Goal: Transaction & Acquisition: Purchase product/service

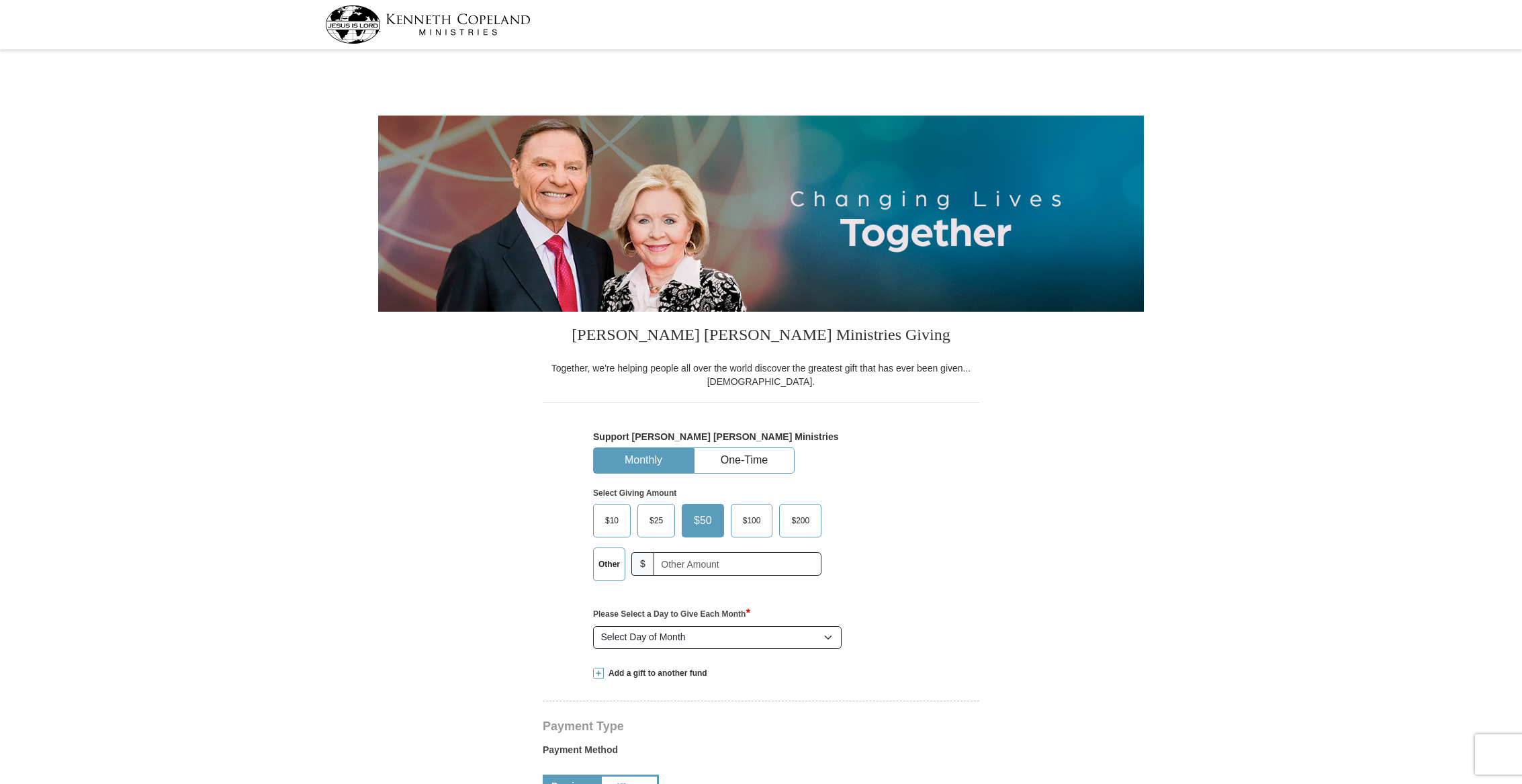
select select "MI"
click at [757, 462] on button "One-Time" at bounding box center [744, 460] width 99 height 25
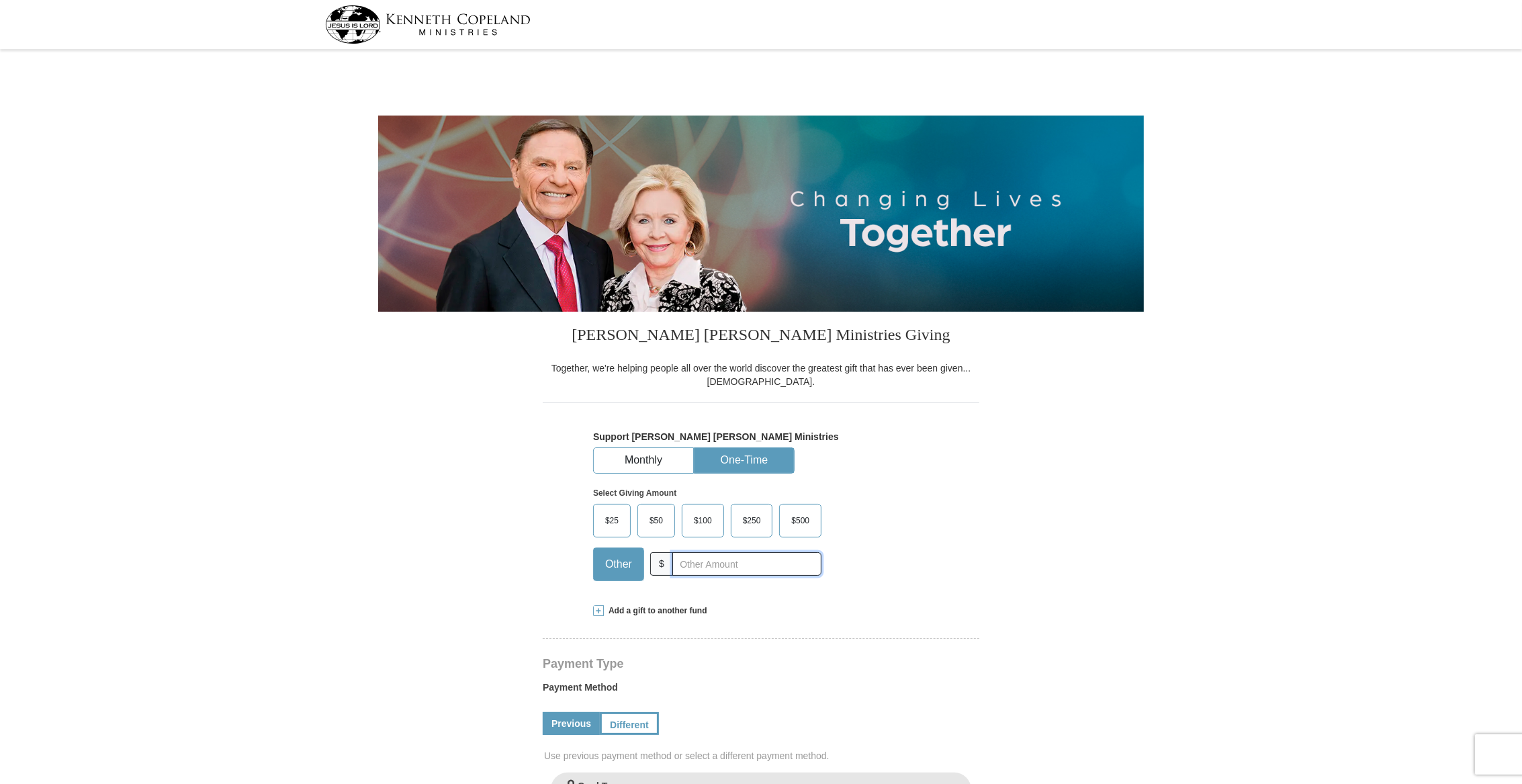
click at [709, 563] on input "text" at bounding box center [747, 564] width 149 height 24
type input "5"
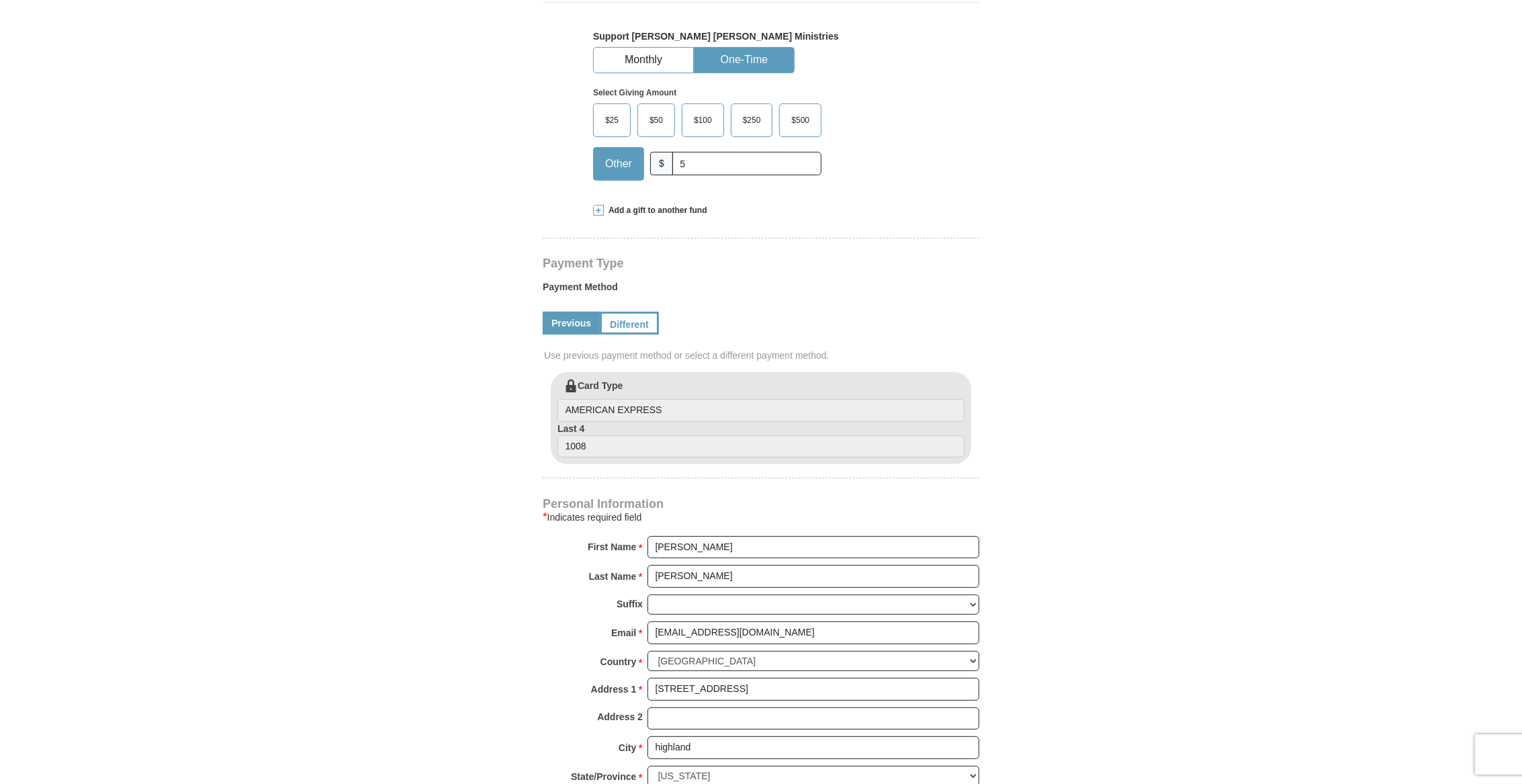
scroll to position [419, 0]
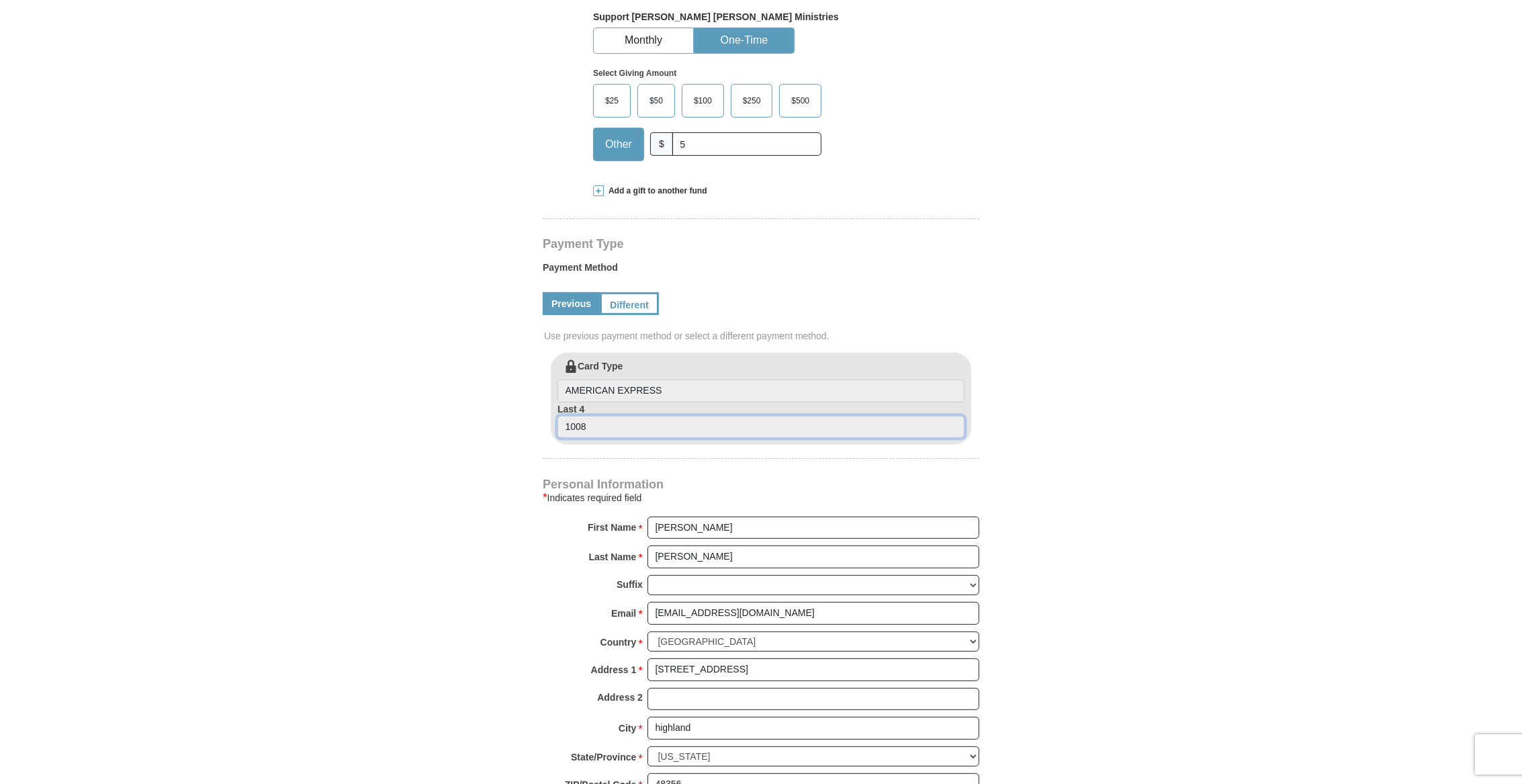
click at [574, 423] on input "1008" at bounding box center [761, 427] width 407 height 23
drag, startPoint x: 1254, startPoint y: 220, endPoint x: 1224, endPoint y: 215, distance: 30.4
click at [1252, 220] on body "[PERSON_NAME] [PERSON_NAME] Ministries Giving Together, we're helping people al…" at bounding box center [761, 765] width 1522 height 2369
click at [629, 302] on link "Different" at bounding box center [628, 303] width 56 height 23
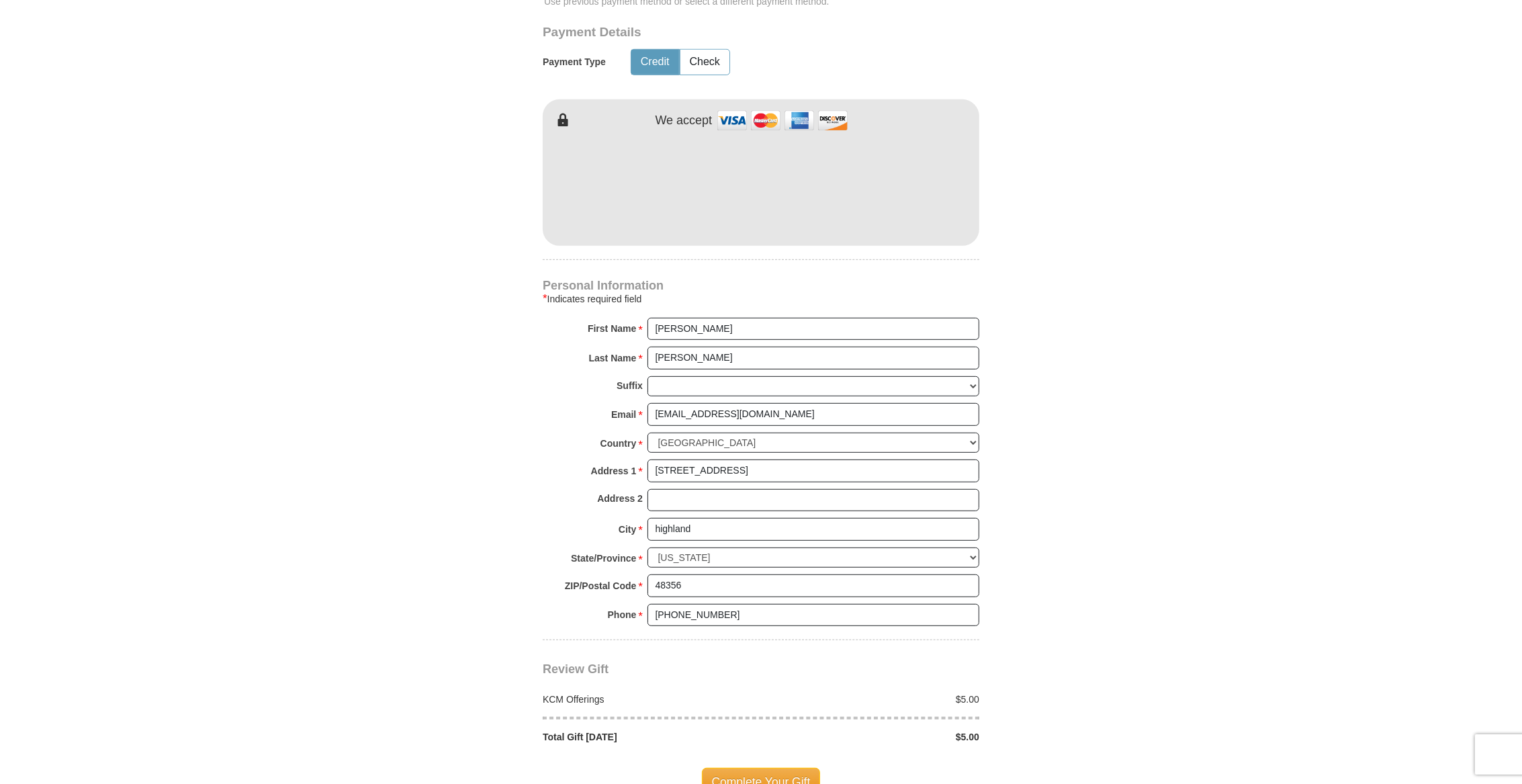
scroll to position [756, 0]
